Goal: Communication & Community: Answer question/provide support

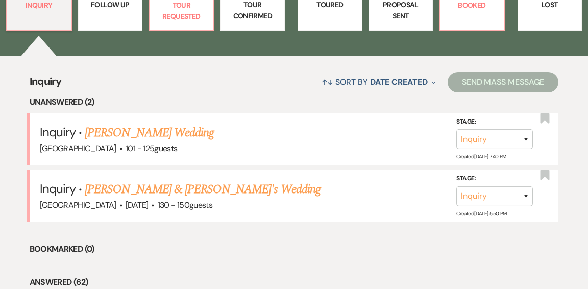
scroll to position [355, 0]
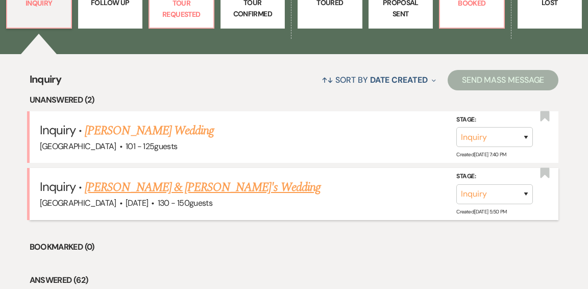
click at [205, 178] on link "[PERSON_NAME] & [PERSON_NAME]'s Wedding" at bounding box center [203, 187] width 236 height 18
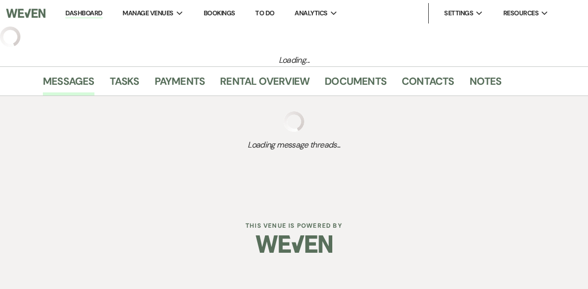
select select "5"
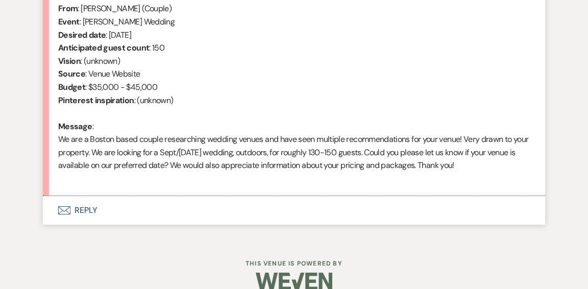
scroll to position [439, 0]
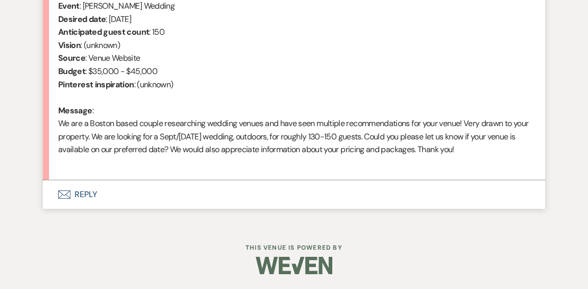
click at [86, 189] on button "Envelope Reply" at bounding box center [294, 194] width 502 height 29
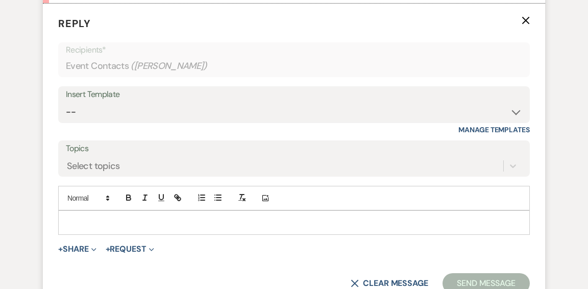
scroll to position [633, 0]
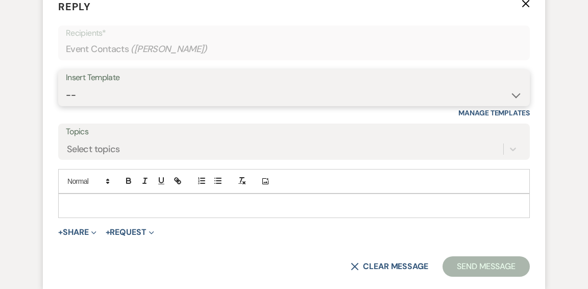
click at [517, 94] on select "-- Weven Planning Portal Introduction (Booked Events) Initial Inquiry Response …" at bounding box center [294, 95] width 456 height 20
select select "600"
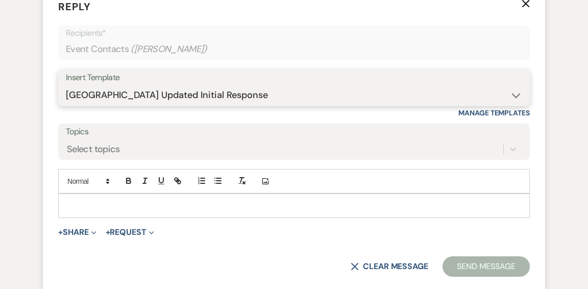
click at [66, 85] on select "-- Weven Planning Portal Introduction (Booked Events) Initial Inquiry Response …" at bounding box center [294, 95] width 456 height 20
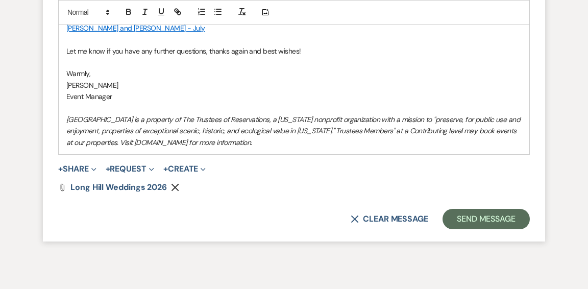
scroll to position [1098, 0]
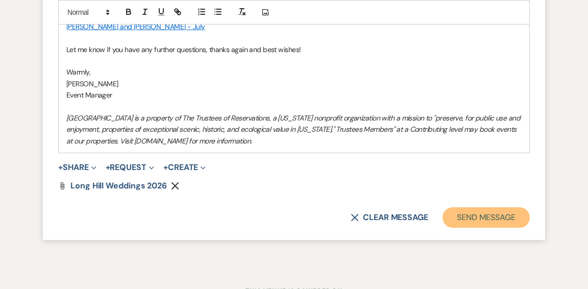
click at [476, 214] on button "Send Message" at bounding box center [485, 217] width 87 height 20
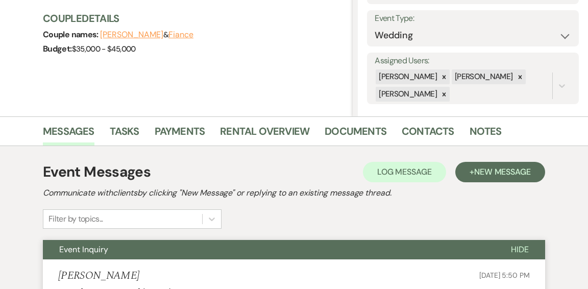
scroll to position [0, 0]
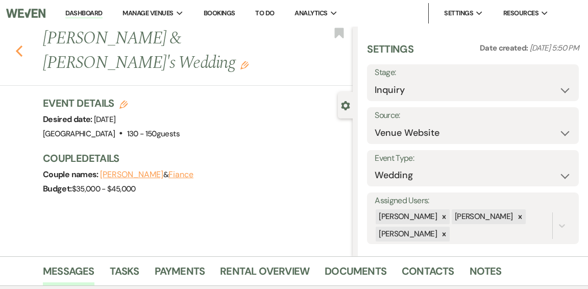
click at [18, 52] on use "button" at bounding box center [19, 50] width 7 height 11
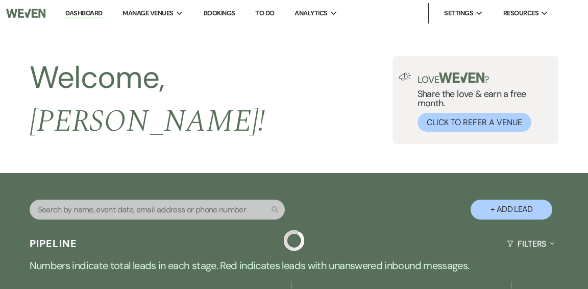
scroll to position [355, 0]
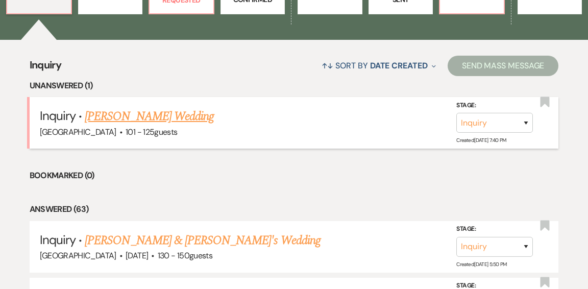
click at [113, 107] on link "[PERSON_NAME] Wedding" at bounding box center [149, 116] width 129 height 18
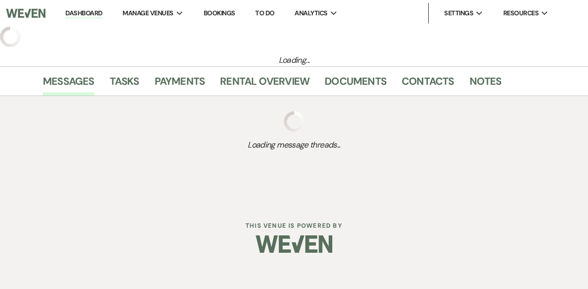
select select "4"
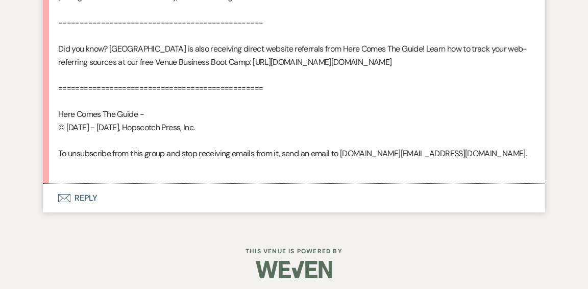
scroll to position [831, 0]
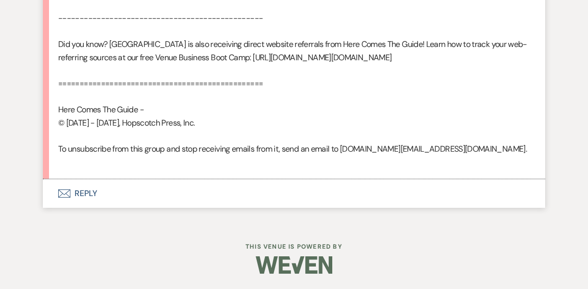
click at [91, 194] on button "Envelope Reply" at bounding box center [294, 193] width 502 height 29
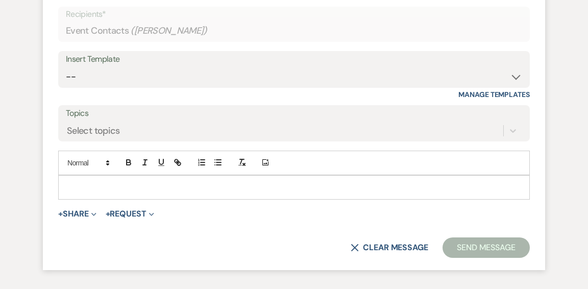
scroll to position [1017, 0]
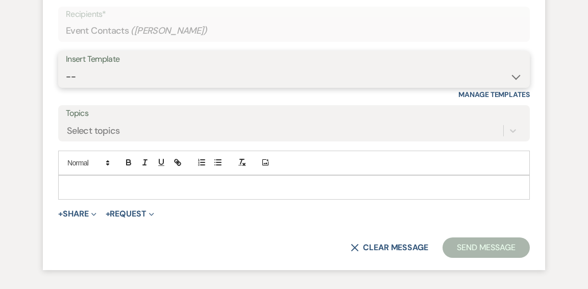
click at [516, 87] on select "-- Weven Planning Portal Introduction (Booked Events) Initial Inquiry Response …" at bounding box center [294, 77] width 456 height 20
select select "600"
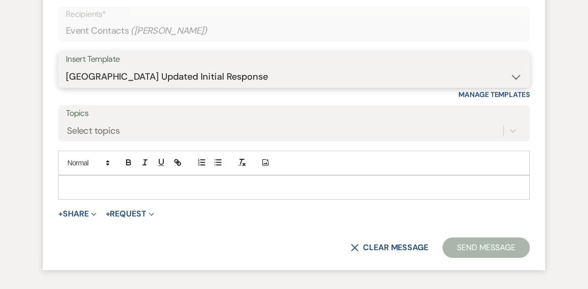
click at [66, 87] on select "-- Weven Planning Portal Introduction (Booked Events) Initial Inquiry Response …" at bounding box center [294, 77] width 456 height 20
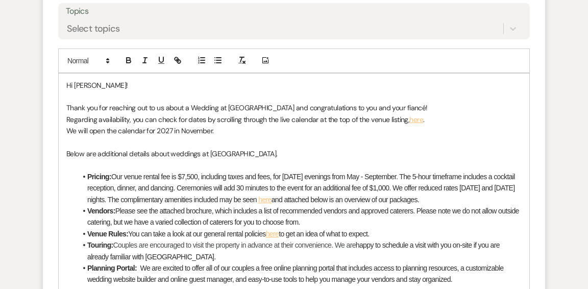
scroll to position [1121, 0]
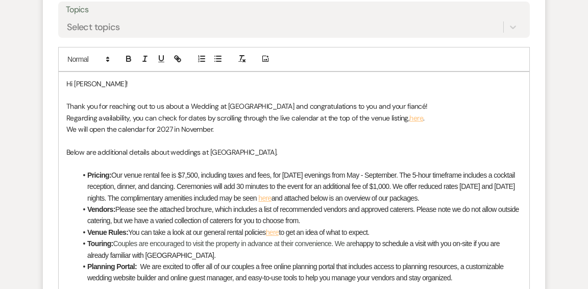
click at [382, 112] on p "Thank you for reaching out to us about a Wedding at [GEOGRAPHIC_DATA] and congr…" at bounding box center [293, 106] width 455 height 11
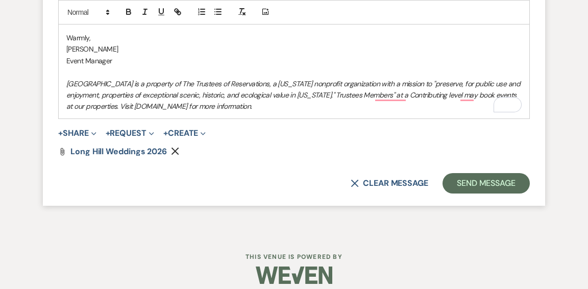
scroll to position [1533, 0]
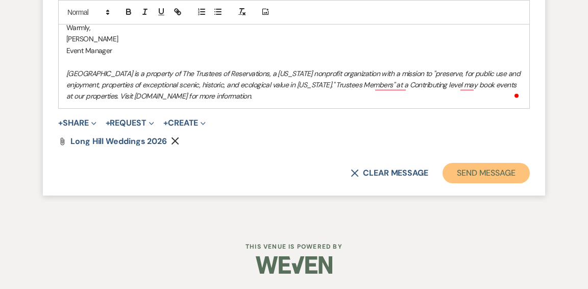
click at [469, 180] on button "Send Message" at bounding box center [485, 173] width 87 height 20
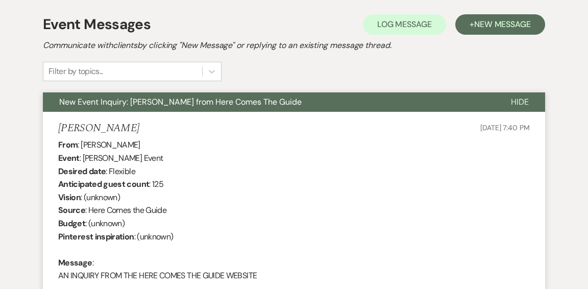
scroll to position [0, 0]
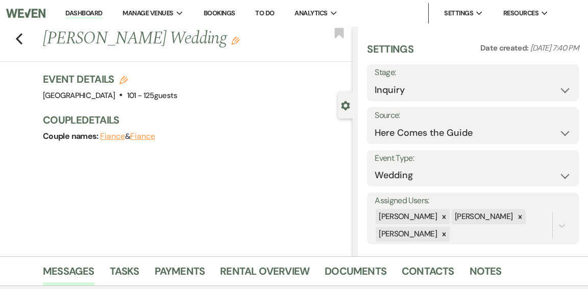
click at [73, 17] on link "Dashboard" at bounding box center [83, 14] width 37 height 10
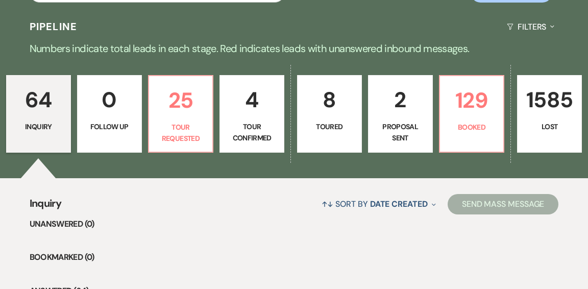
scroll to position [265, 0]
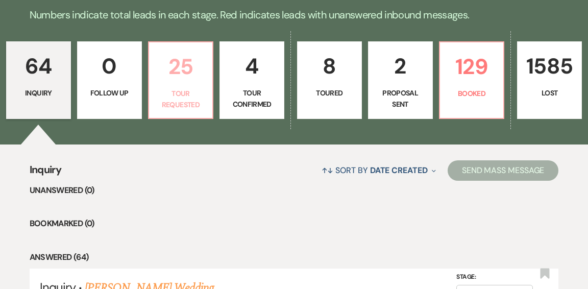
click at [184, 88] on p "Tour Requested" at bounding box center [181, 99] width 52 height 23
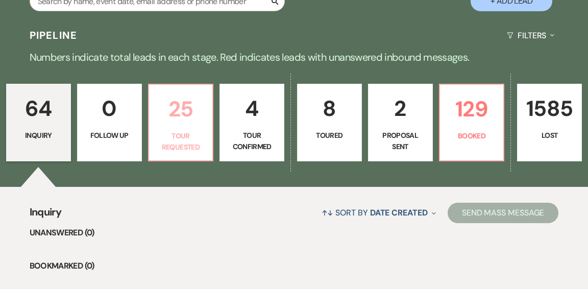
select select "2"
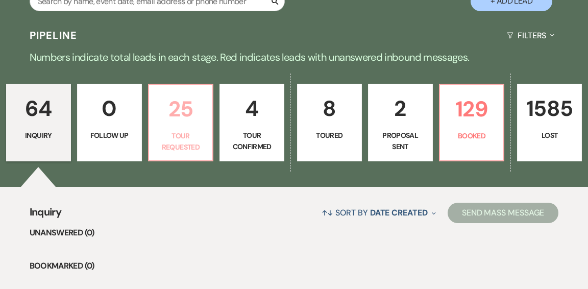
select select "2"
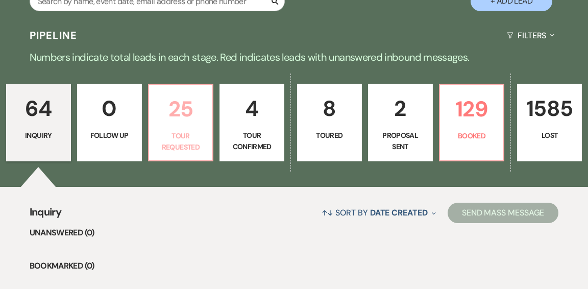
select select "2"
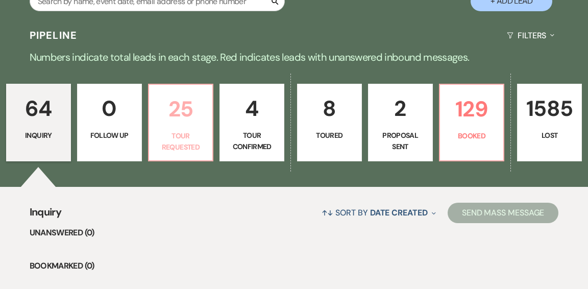
select select "2"
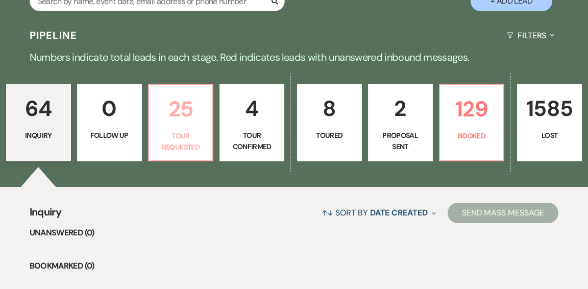
select select "2"
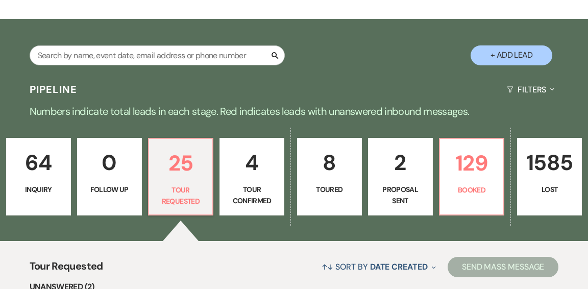
scroll to position [167, 0]
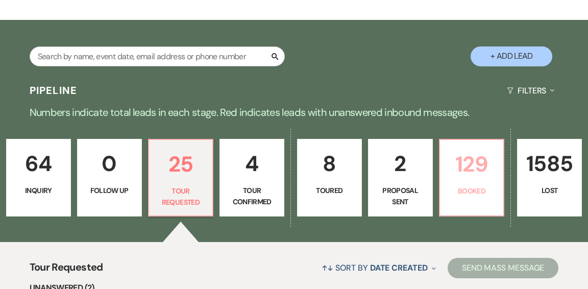
click at [471, 147] on p "129" at bounding box center [472, 164] width 52 height 34
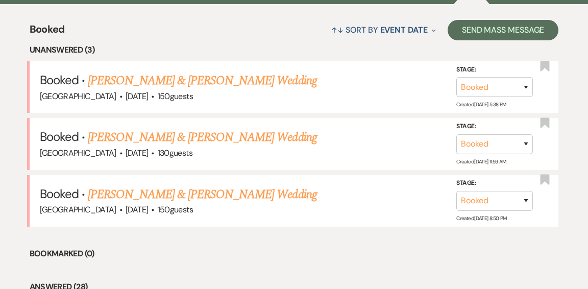
scroll to position [405, 0]
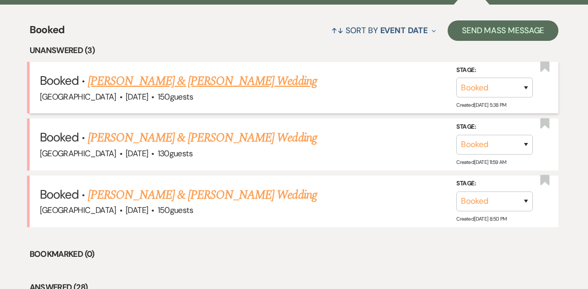
click at [160, 72] on link "[PERSON_NAME] & [PERSON_NAME] Wedding" at bounding box center [202, 81] width 229 height 18
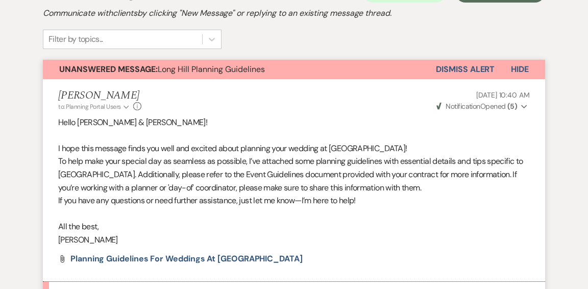
scroll to position [240, 0]
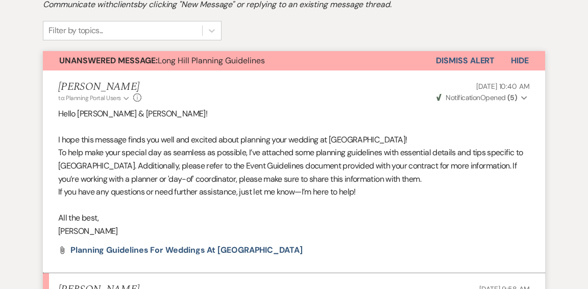
click at [445, 60] on button "Dismiss Alert" at bounding box center [465, 60] width 59 height 19
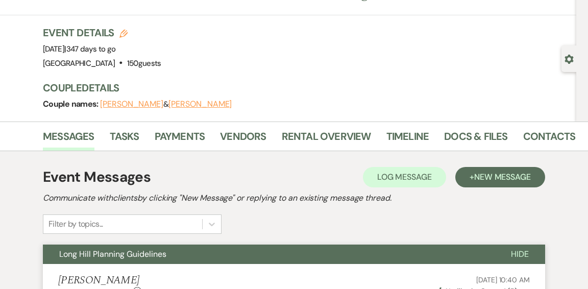
scroll to position [0, 0]
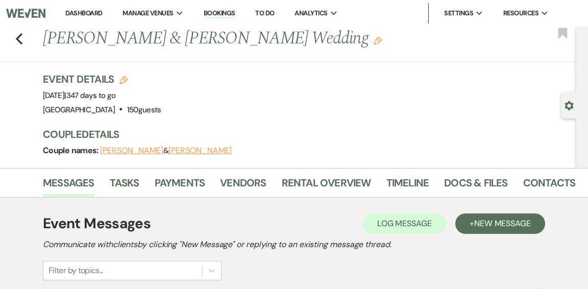
click at [69, 11] on link "Dashboard" at bounding box center [83, 13] width 37 height 9
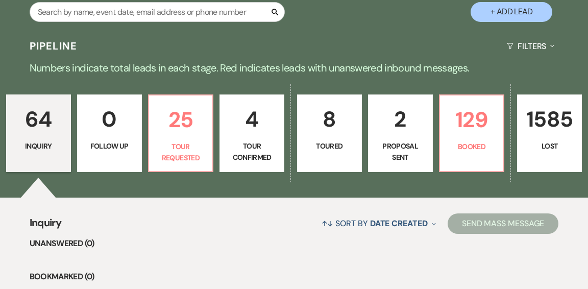
scroll to position [207, 0]
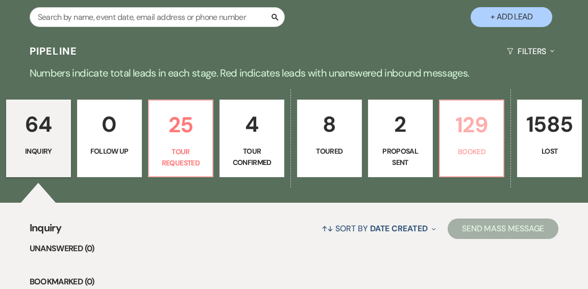
click at [472, 121] on link "129 Booked" at bounding box center [472, 139] width 66 height 78
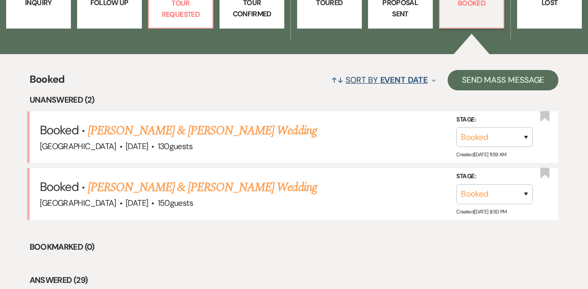
scroll to position [382, 0]
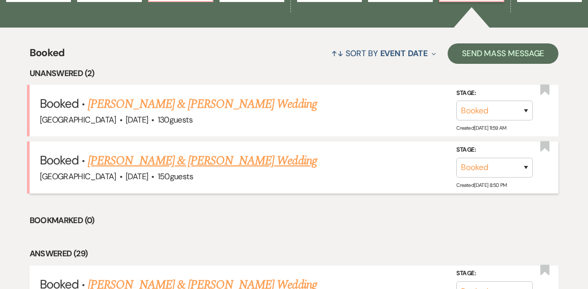
click at [213, 152] on link "[PERSON_NAME] & [PERSON_NAME] Wedding" at bounding box center [202, 161] width 229 height 18
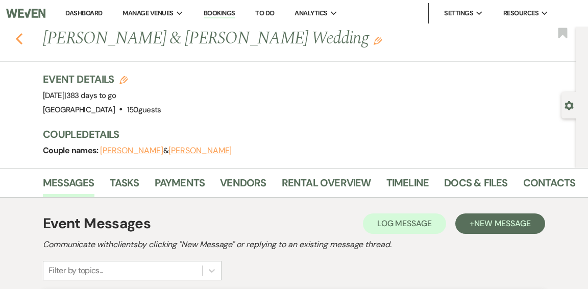
click at [20, 40] on icon "Previous" at bounding box center [19, 39] width 8 height 12
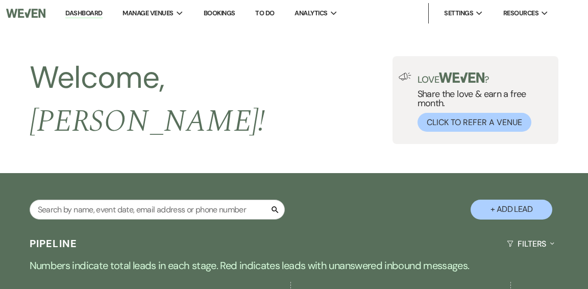
scroll to position [382, 0]
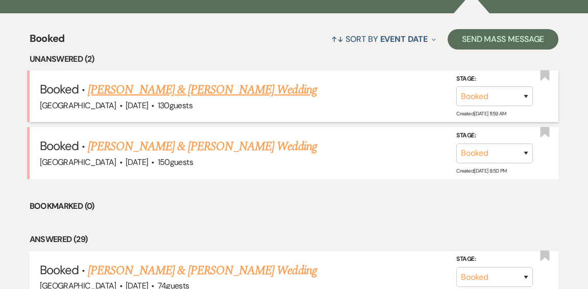
click at [140, 81] on link "[PERSON_NAME] & [PERSON_NAME] Wedding" at bounding box center [202, 90] width 229 height 18
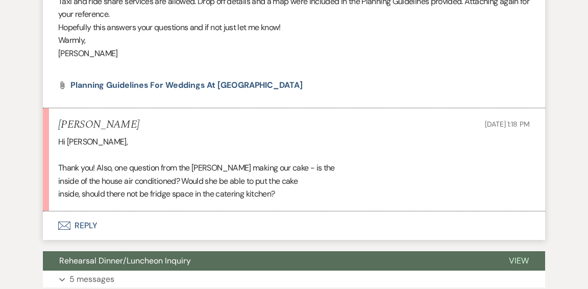
scroll to position [540, 0]
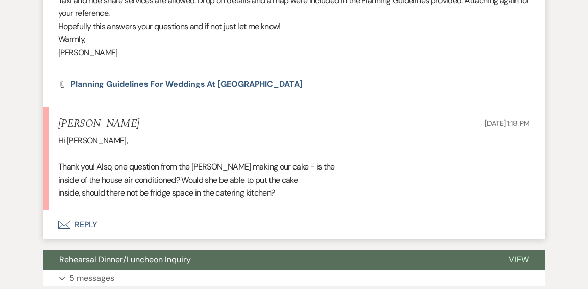
click at [83, 224] on button "Envelope Reply" at bounding box center [294, 224] width 502 height 29
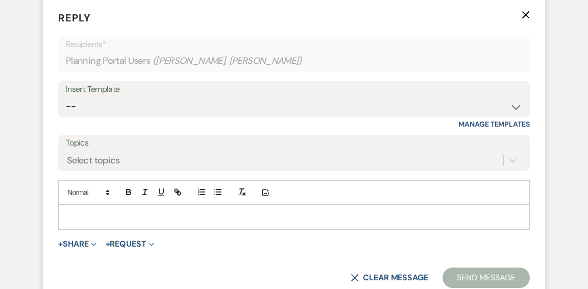
scroll to position [756, 0]
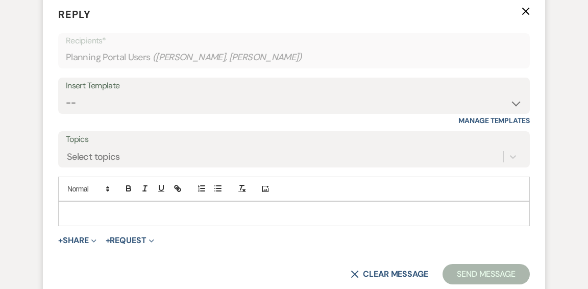
click at [112, 214] on p at bounding box center [293, 213] width 455 height 11
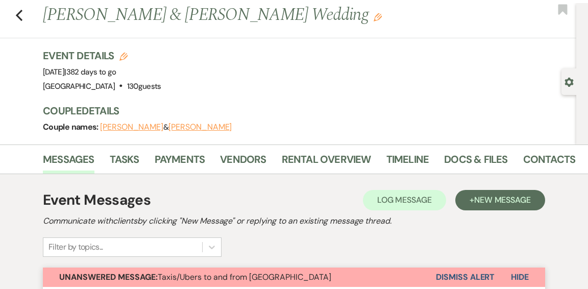
scroll to position [32, 0]
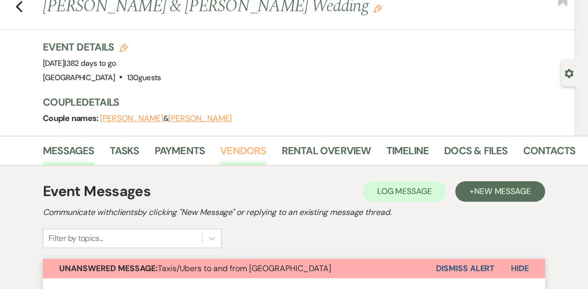
click at [231, 152] on link "Vendors" at bounding box center [243, 153] width 46 height 22
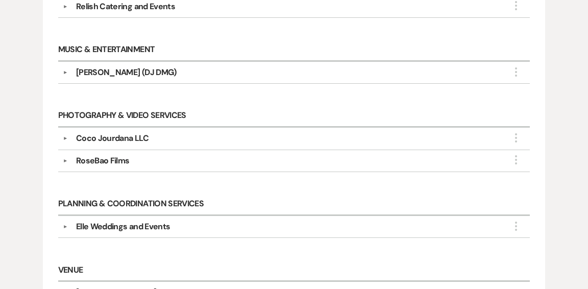
scroll to position [433, 0]
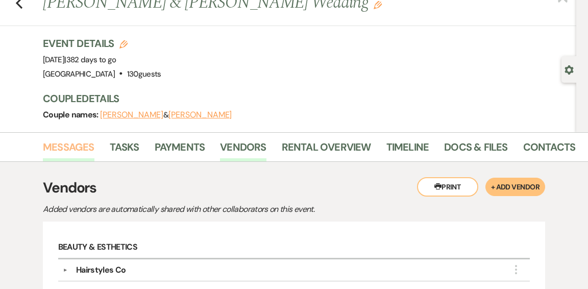
click at [82, 150] on link "Messages" at bounding box center [69, 150] width 52 height 22
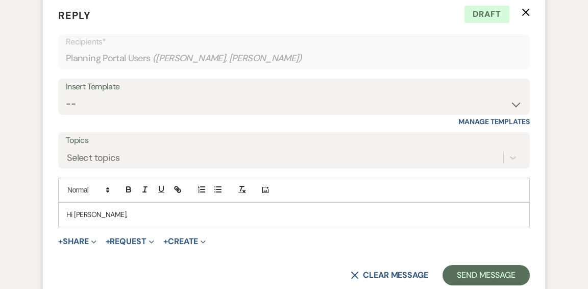
scroll to position [756, 0]
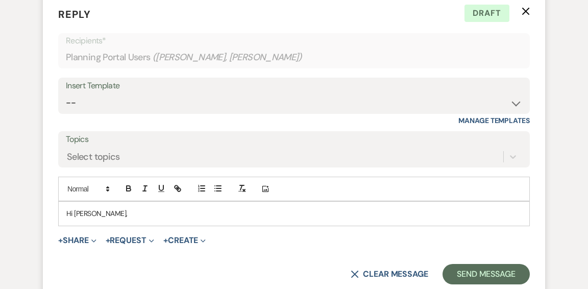
click at [140, 214] on p "Hi [PERSON_NAME]," at bounding box center [293, 213] width 455 height 11
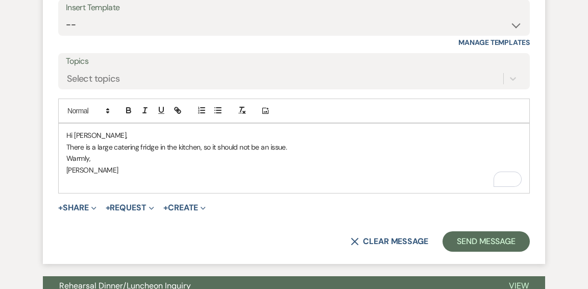
scroll to position [837, 0]
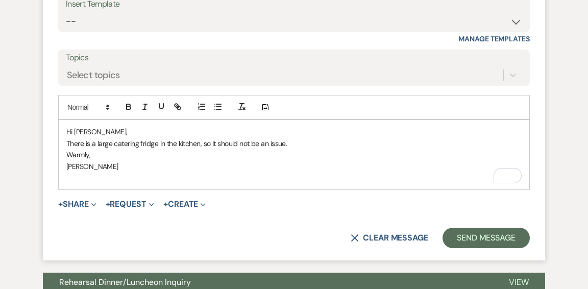
click at [305, 144] on p "There is a large catering fridge in the kitchen, so it should not be an issue." at bounding box center [293, 143] width 455 height 11
click at [67, 142] on p "There is a large catering fridge in the kitchen, so it should not be an issue." at bounding box center [293, 143] width 455 height 11
click at [363, 144] on p "How large is the cake? There is a large catering fridge in the kitchen, so it s…" at bounding box center [293, 143] width 455 height 11
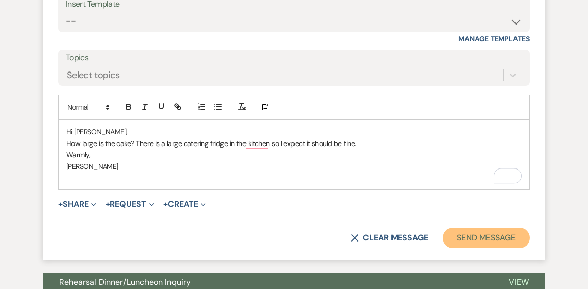
click at [492, 235] on button "Send Message" at bounding box center [485, 238] width 87 height 20
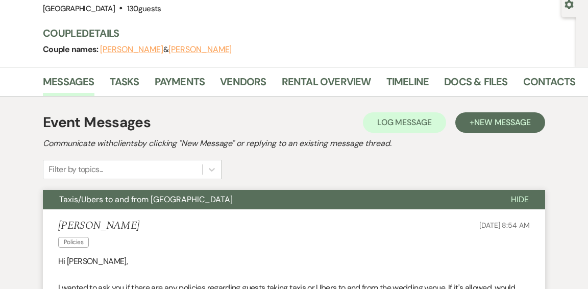
scroll to position [0, 0]
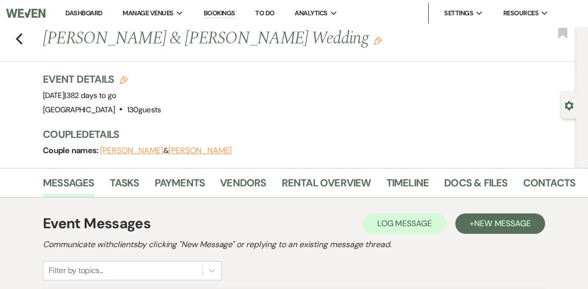
click at [86, 14] on link "Dashboard" at bounding box center [83, 13] width 37 height 9
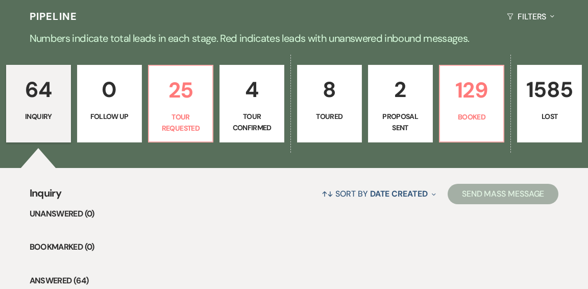
scroll to position [262, 0]
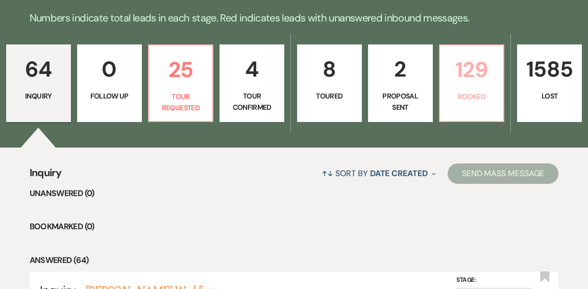
click at [459, 91] on p "Booked" at bounding box center [472, 96] width 52 height 11
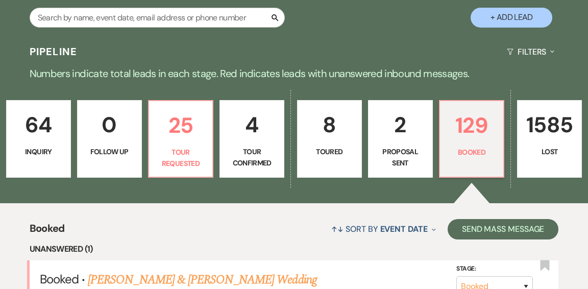
scroll to position [163, 0]
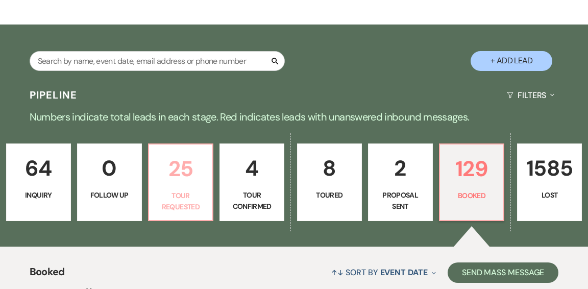
click at [193, 157] on p "25" at bounding box center [181, 169] width 52 height 34
select select "2"
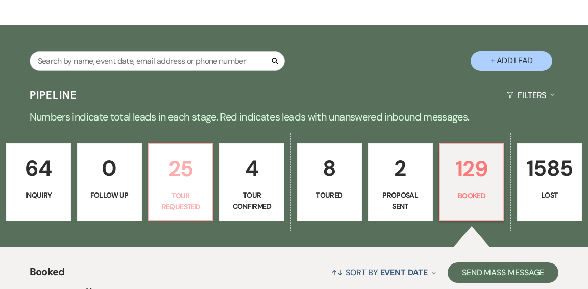
select select "2"
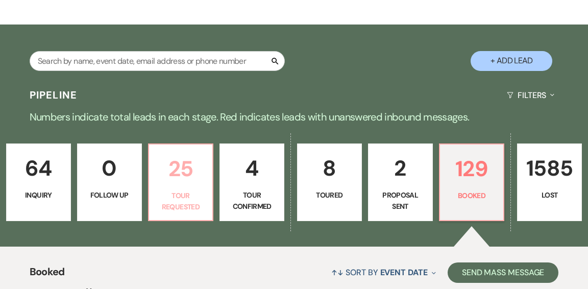
select select "2"
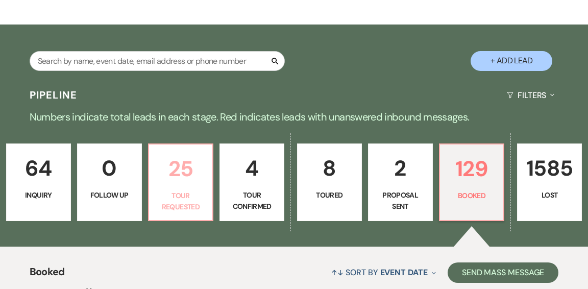
select select "2"
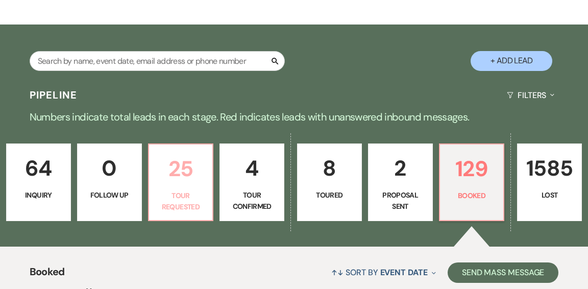
select select "2"
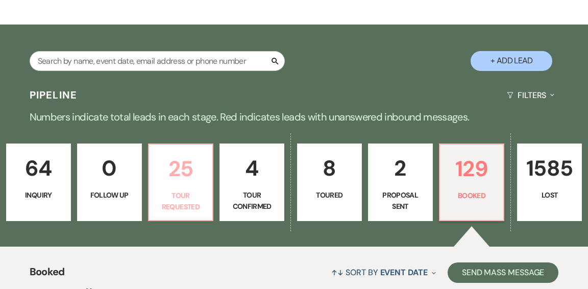
select select "2"
